Goal: Find specific page/section: Find specific page/section

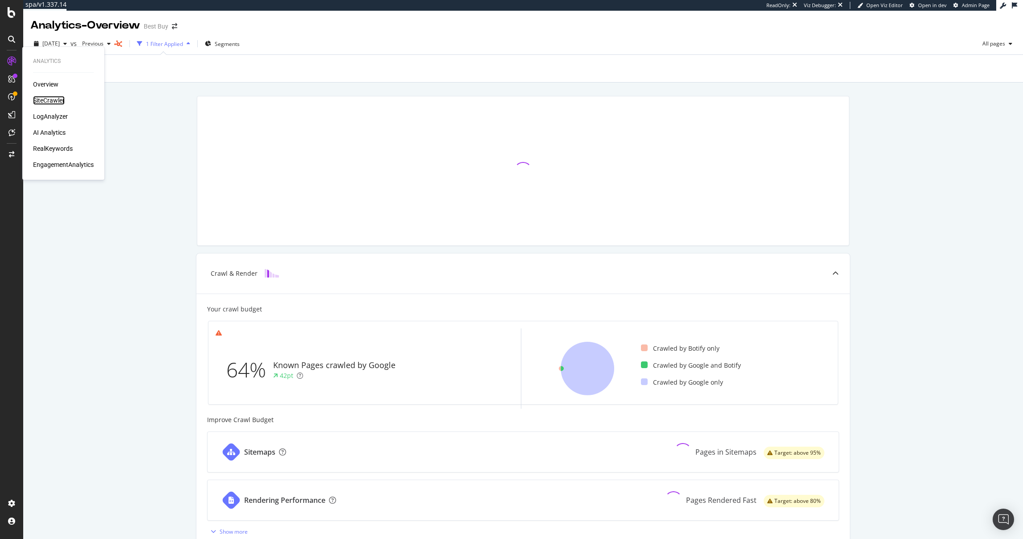
click at [52, 100] on div "SiteCrawler" at bounding box center [49, 100] width 32 height 9
